Goal: Book appointment/travel/reservation

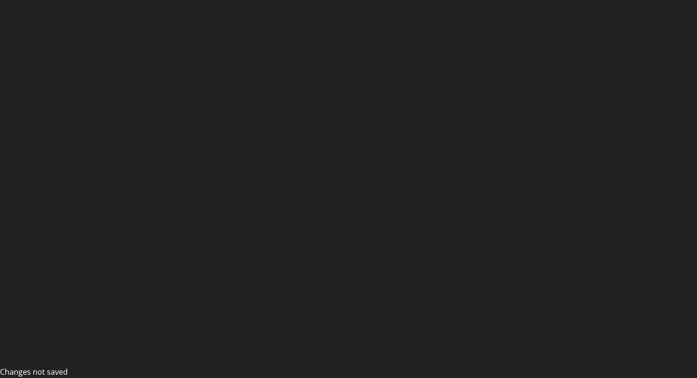
scroll to position [16, 0]
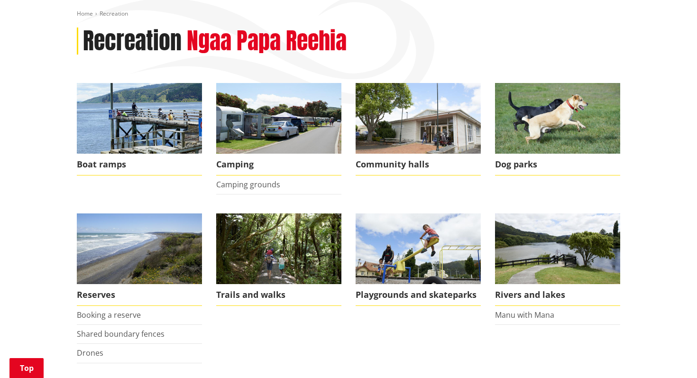
scroll to position [144, 0]
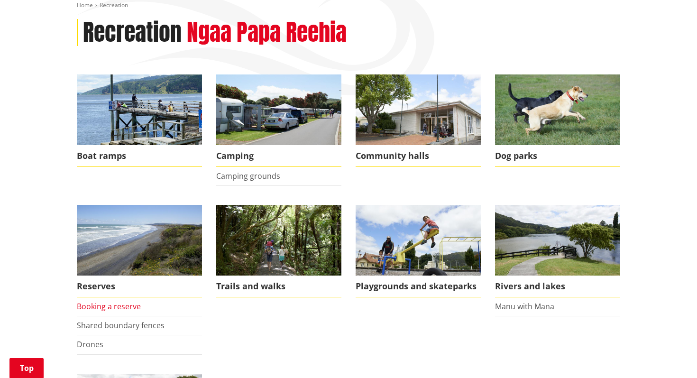
click at [97, 305] on link "Booking a reserve" at bounding box center [109, 306] width 64 height 10
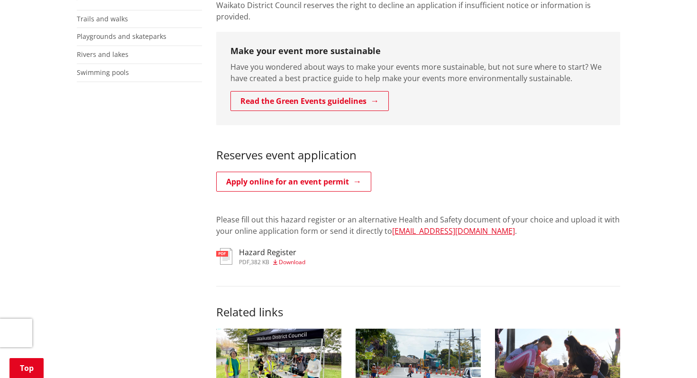
scroll to position [346, 0]
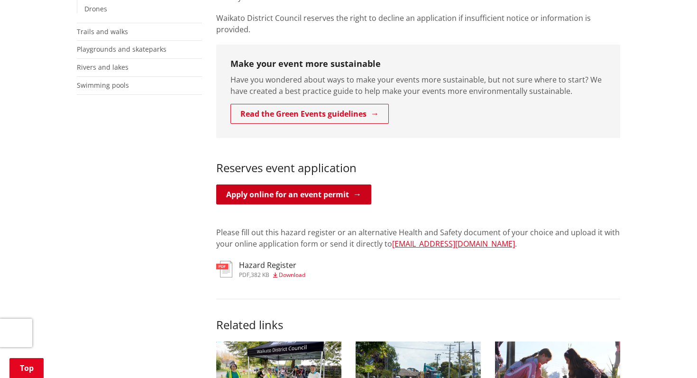
click at [289, 184] on link "Apply online for an event permit" at bounding box center [293, 194] width 155 height 20
